Goal: Contribute content

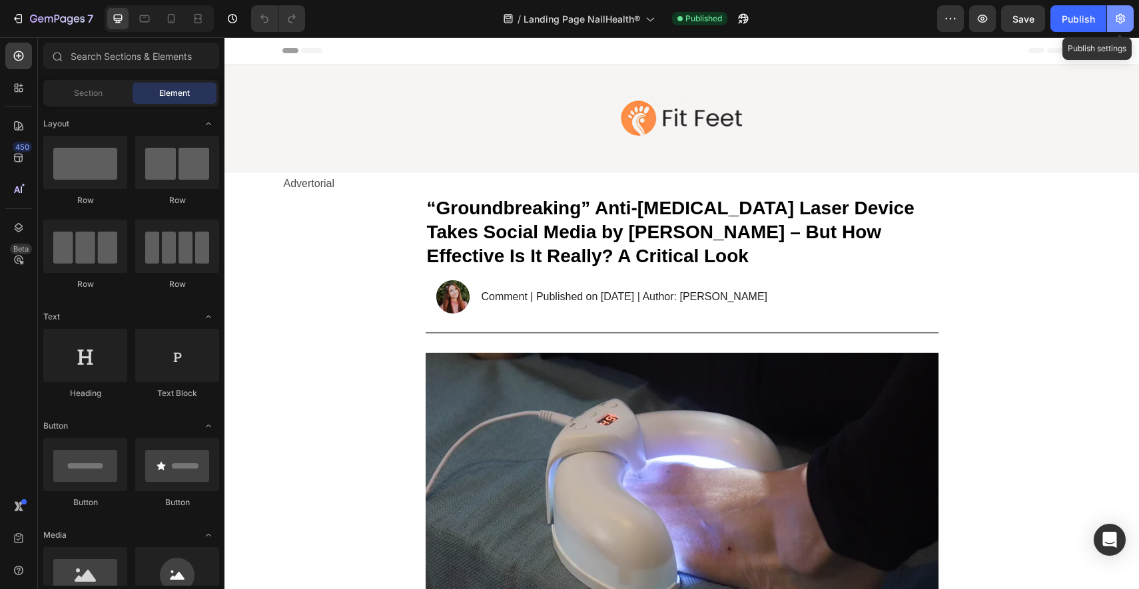
click at [1120, 19] on icon "button" at bounding box center [1120, 18] width 3 height 3
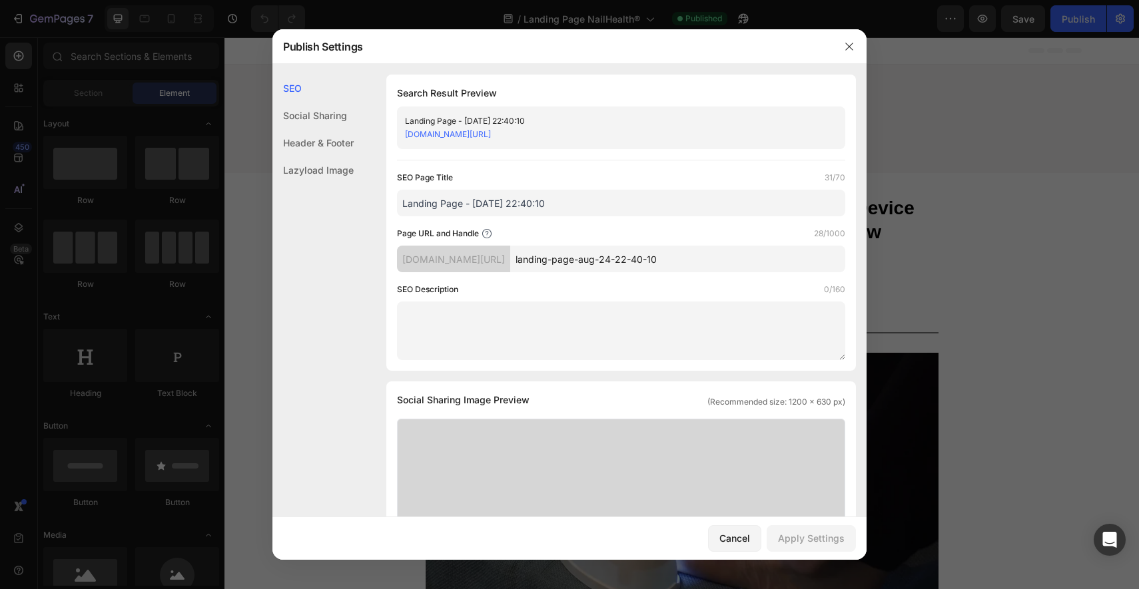
drag, startPoint x: 662, startPoint y: 130, endPoint x: 404, endPoint y: 132, distance: 258.4
click at [404, 132] on div "Landing Page - [DATE] 22:40:10 [DOMAIN_NAME][URL]" at bounding box center [621, 128] width 448 height 43
click at [848, 41] on icon "button" at bounding box center [849, 46] width 11 height 11
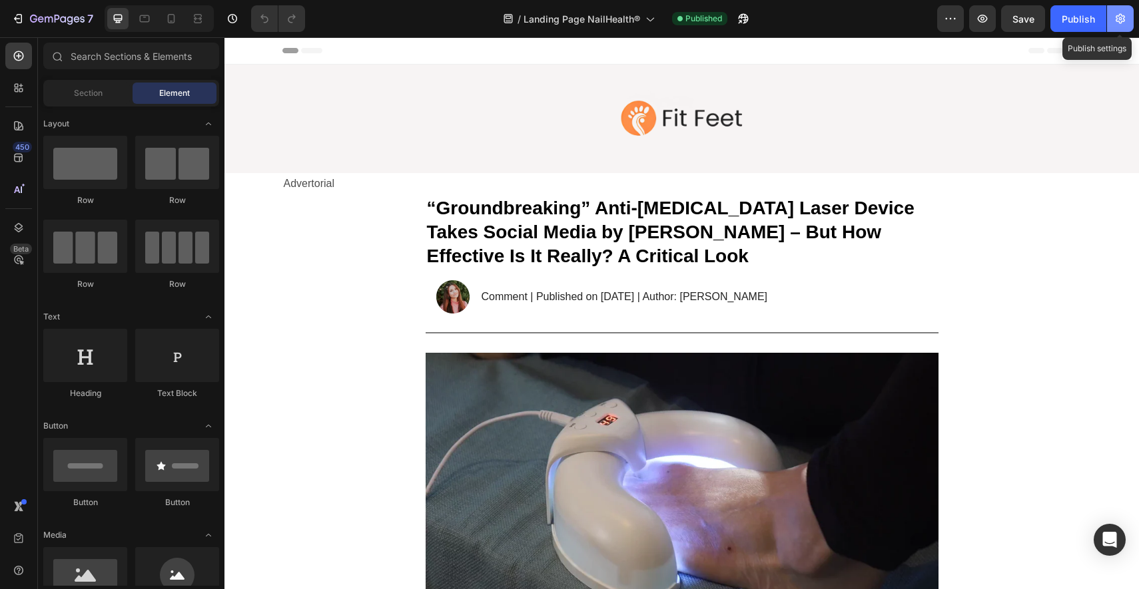
click at [1126, 22] on icon "button" at bounding box center [1120, 18] width 13 height 13
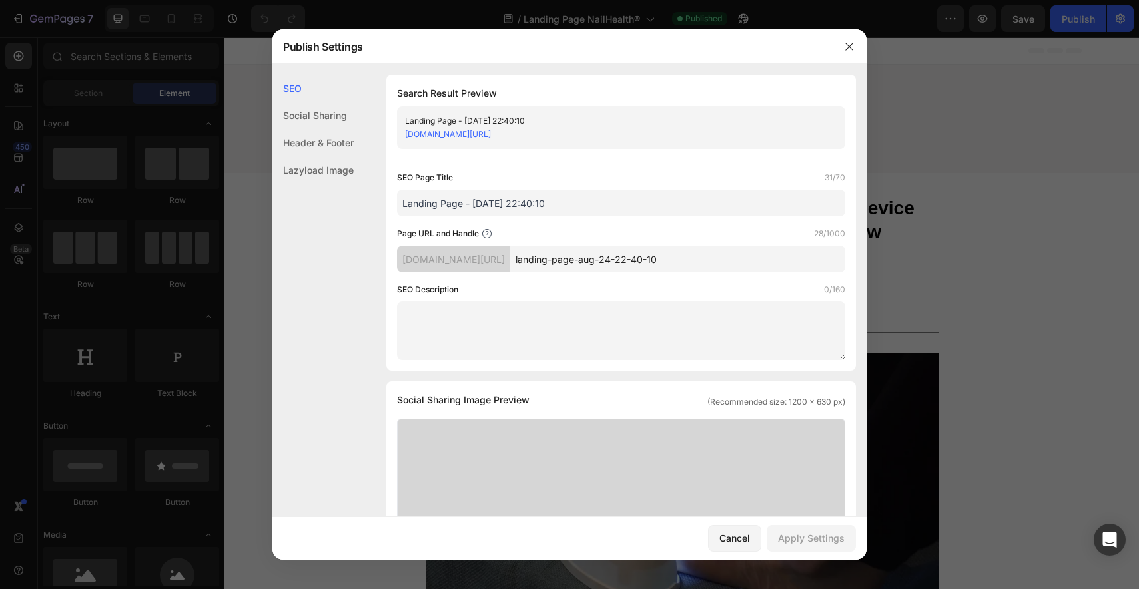
drag, startPoint x: 657, startPoint y: 135, endPoint x: 404, endPoint y: 132, distance: 253.8
click at [403, 131] on div "Landing Page - [DATE] 22:40:10 [DOMAIN_NAME][URL]" at bounding box center [621, 128] width 448 height 43
click at [427, 135] on link "[DOMAIN_NAME][URL]" at bounding box center [448, 134] width 86 height 10
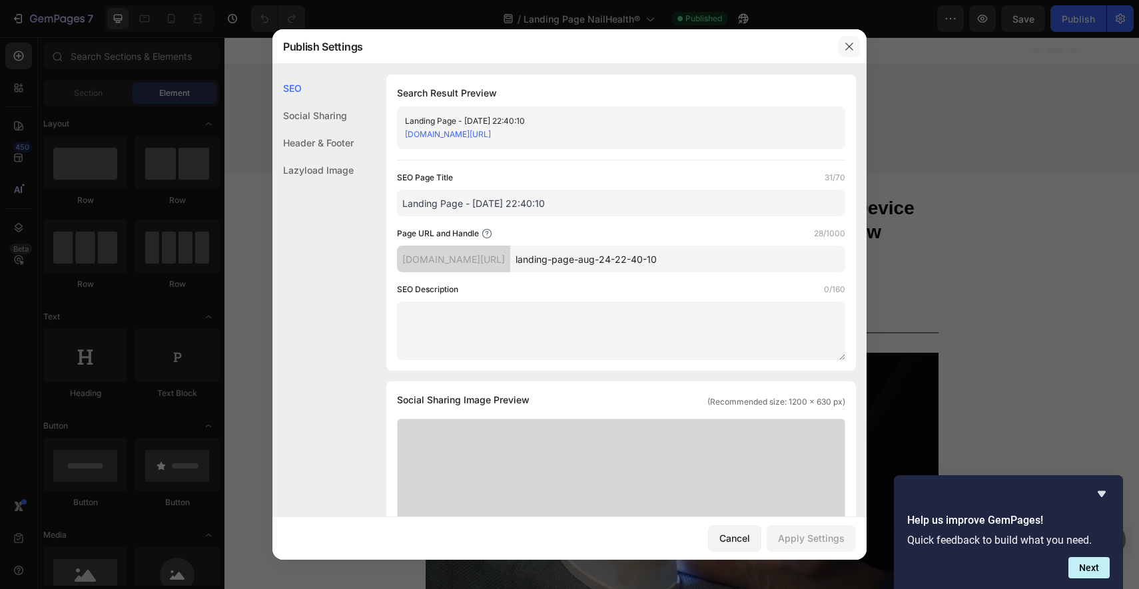
click at [853, 47] on icon "button" at bounding box center [849, 46] width 11 height 11
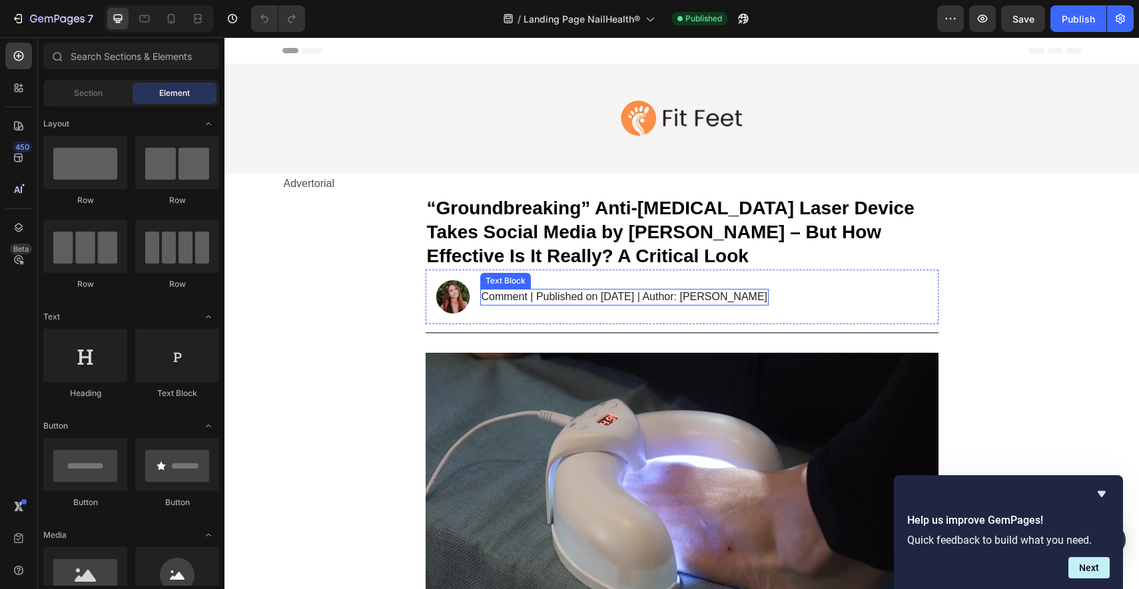
click at [686, 300] on p "Comment | Published on [DATE] | Author: [PERSON_NAME]" at bounding box center [624, 297] width 286 height 14
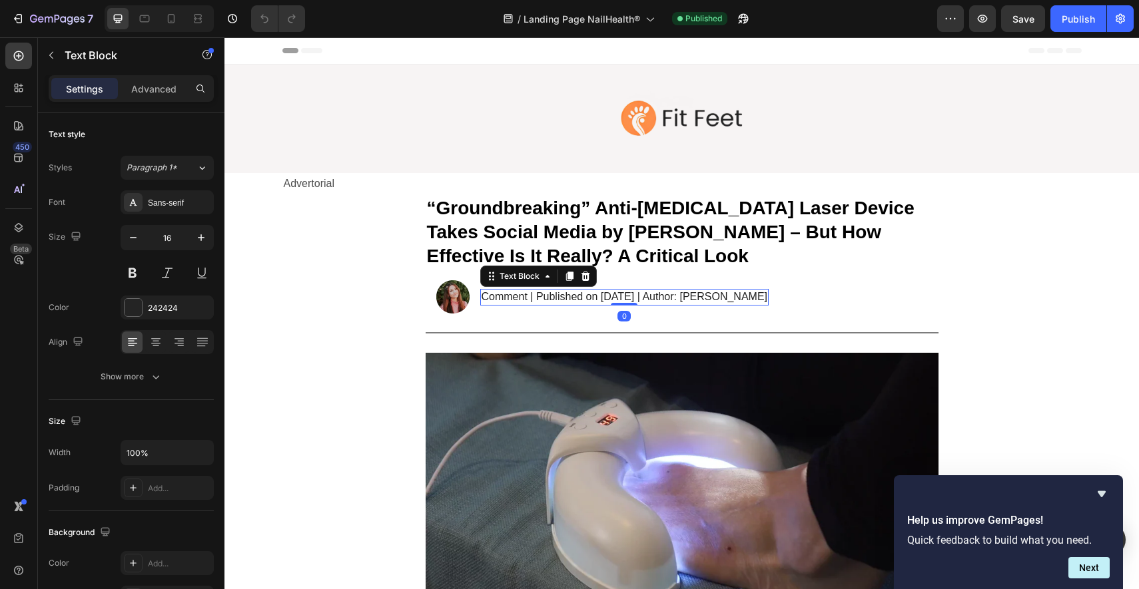
click at [663, 297] on p "Comment | Published on [DATE] | Author: [PERSON_NAME]" at bounding box center [624, 297] width 286 height 14
click at [665, 296] on p "Comment | Published on [DATE] | Author: [PERSON_NAME]" at bounding box center [624, 297] width 286 height 14
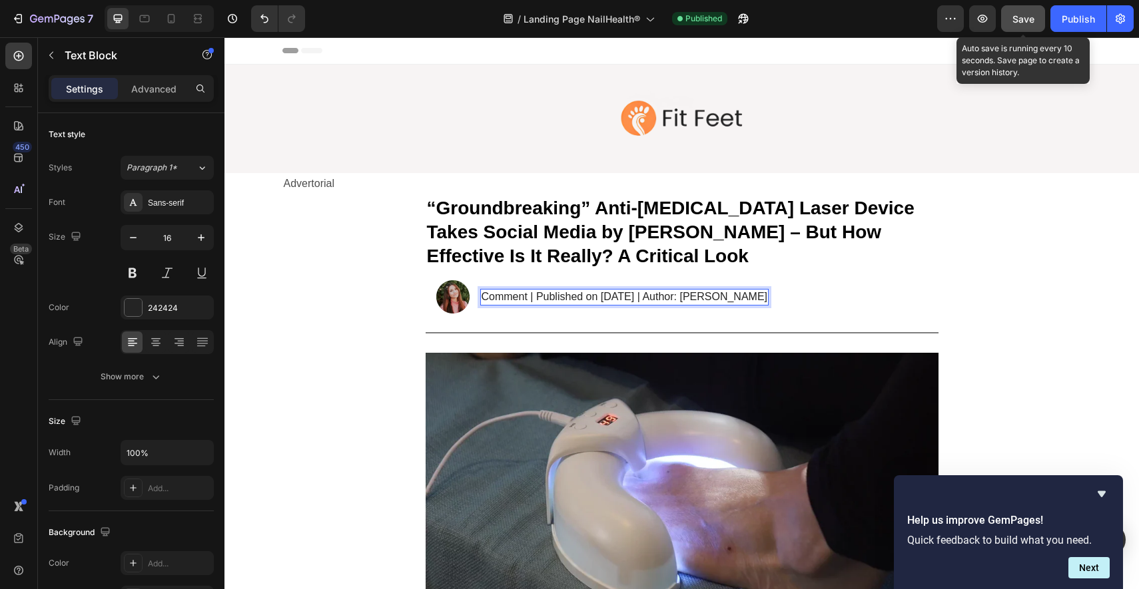
click at [1031, 17] on span "Save" at bounding box center [1023, 18] width 22 height 11
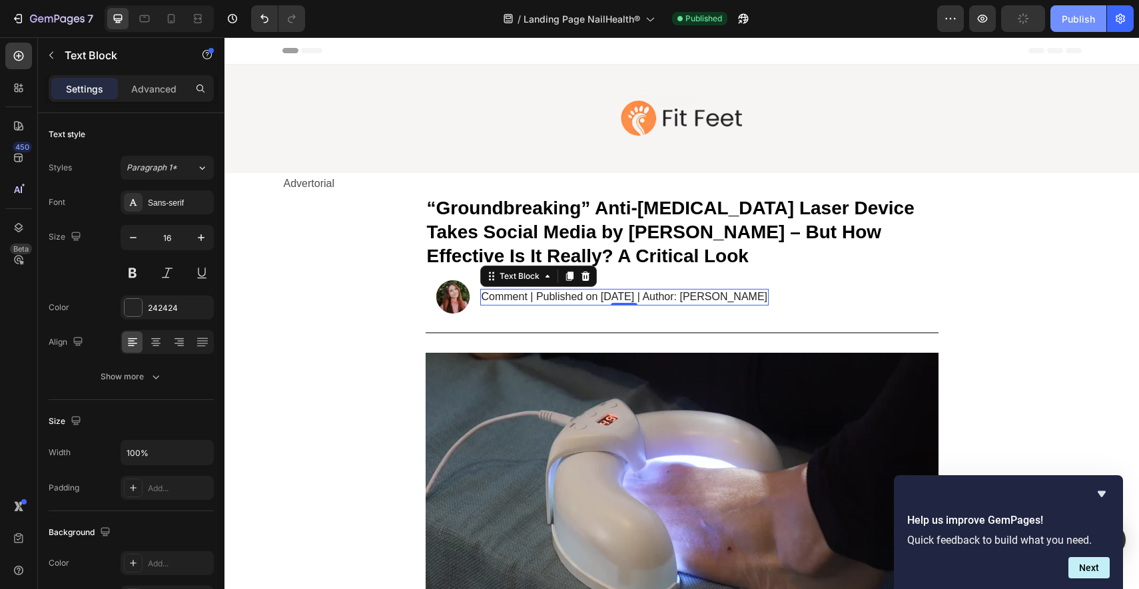
click at [1070, 17] on div "Publish" at bounding box center [1078, 19] width 33 height 14
